Goal: Task Accomplishment & Management: Manage account settings

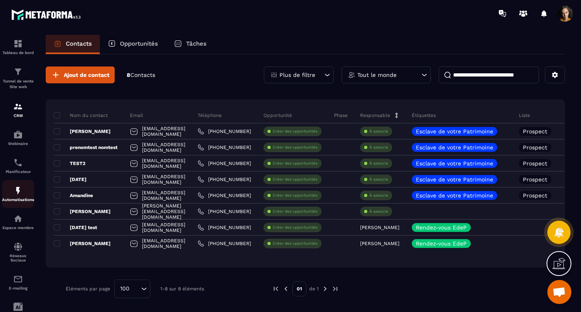
click at [15, 183] on link "Automatisations" at bounding box center [18, 194] width 32 height 28
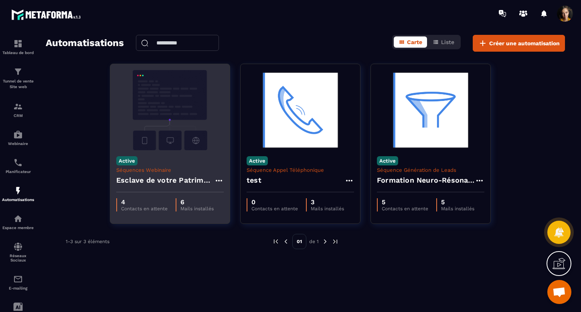
click at [170, 182] on h4 "Esclave de votre Patrimoine - Copy" at bounding box center [165, 180] width 98 height 11
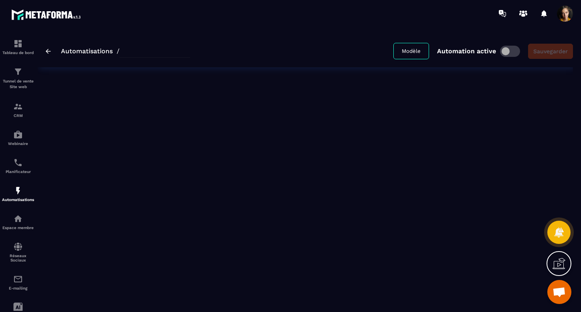
type input "**********"
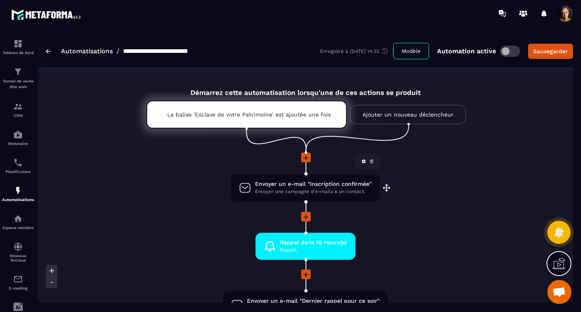
click at [282, 188] on span "Envoyer une campagne d'e-mails à un contact." at bounding box center [313, 192] width 117 height 8
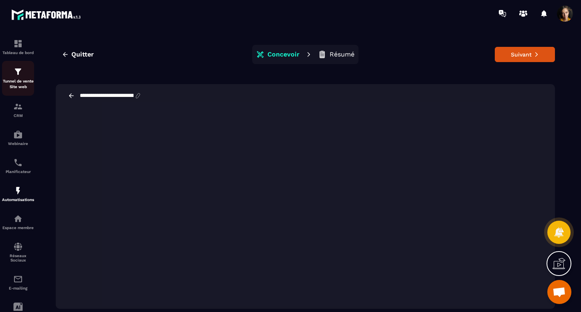
click at [16, 80] on p "Tunnel de vente Site web" at bounding box center [18, 84] width 32 height 11
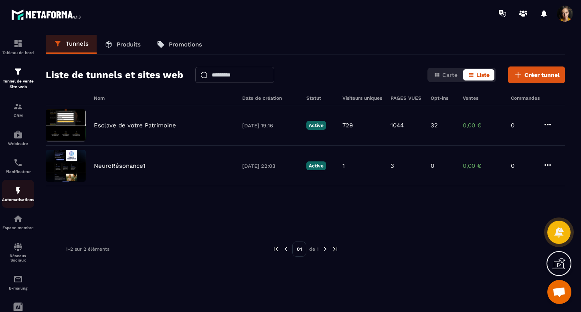
click at [20, 197] on div "Automatisations" at bounding box center [18, 194] width 32 height 16
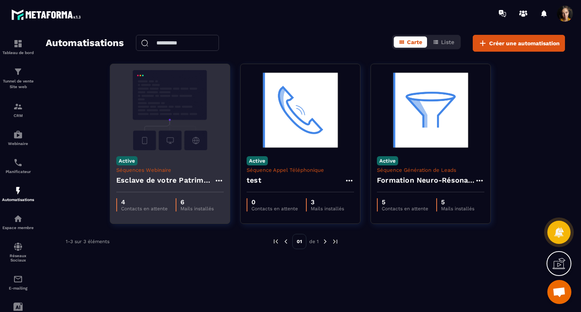
click at [153, 180] on h4 "Esclave de votre Patrimoine - Copy" at bounding box center [165, 180] width 98 height 11
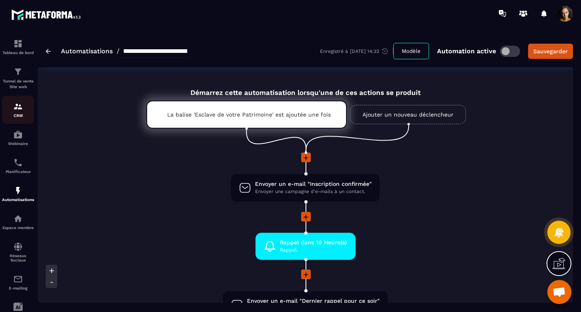
click at [16, 109] on img at bounding box center [18, 107] width 10 height 10
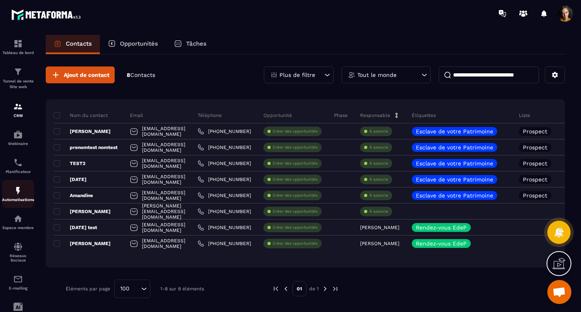
click at [20, 201] on p "Automatisations" at bounding box center [18, 200] width 32 height 4
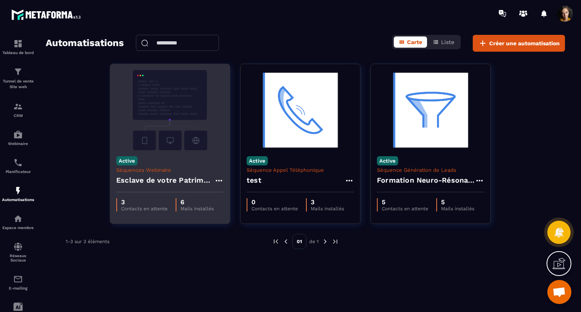
click at [197, 180] on h4 "Esclave de votre Patrimoine - Copy" at bounding box center [165, 180] width 98 height 11
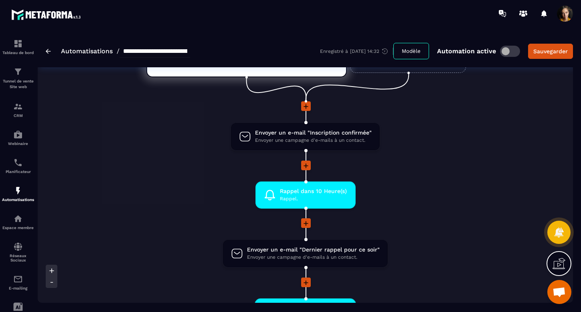
scroll to position [61, 0]
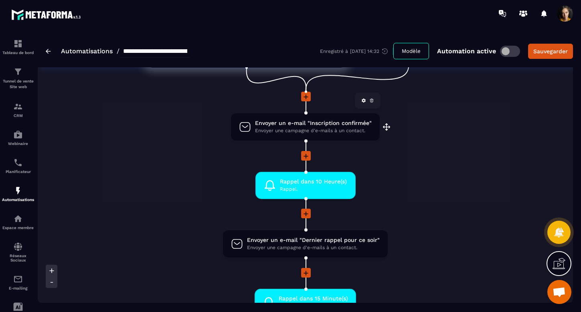
click at [288, 125] on span "Envoyer un e-mail "Inscription confirmée"" at bounding box center [313, 124] width 117 height 8
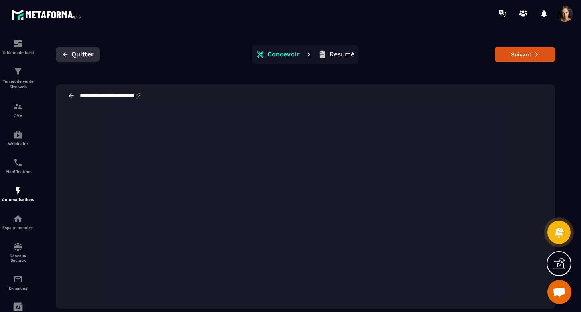
click at [89, 54] on span "Quitter" at bounding box center [82, 55] width 22 height 8
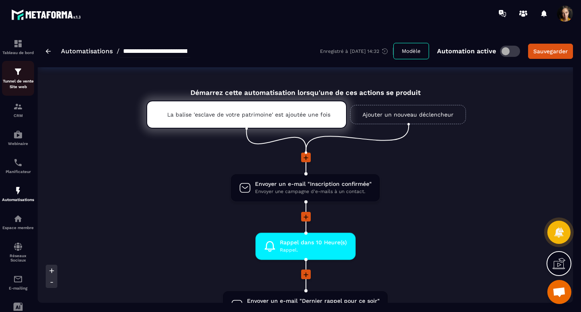
click at [20, 81] on p "Tunnel de vente Site web" at bounding box center [18, 84] width 32 height 11
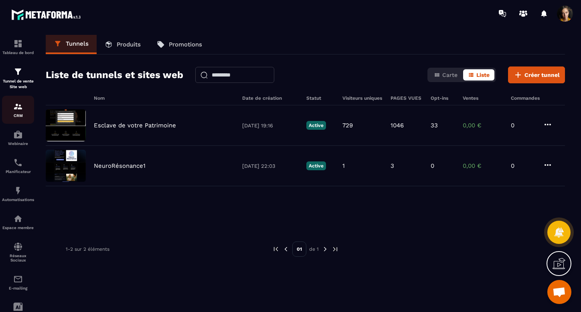
click at [17, 112] on div "CRM" at bounding box center [18, 110] width 32 height 16
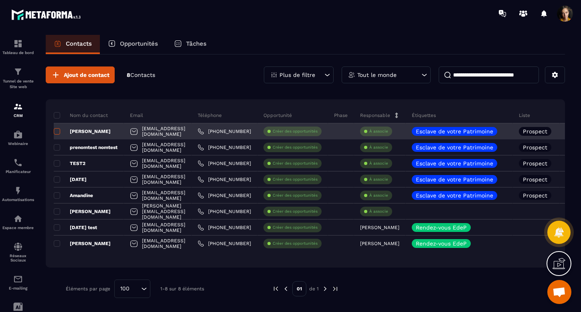
click at [58, 131] on span at bounding box center [57, 131] width 6 height 6
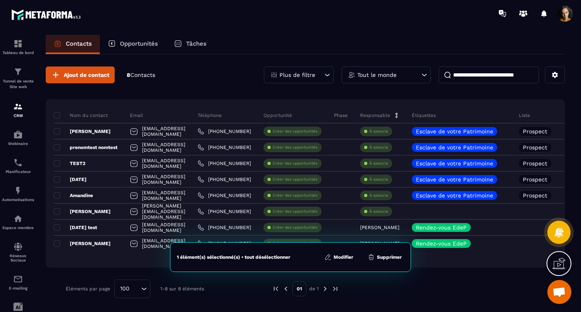
click at [392, 257] on button "Supprimer" at bounding box center [384, 257] width 39 height 8
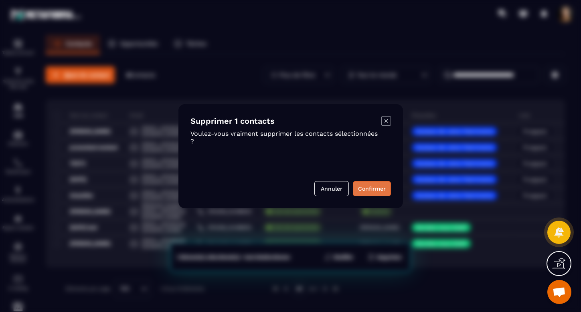
click at [377, 188] on button "Confirmer" at bounding box center [372, 188] width 38 height 15
